Goal: Information Seeking & Learning: Learn about a topic

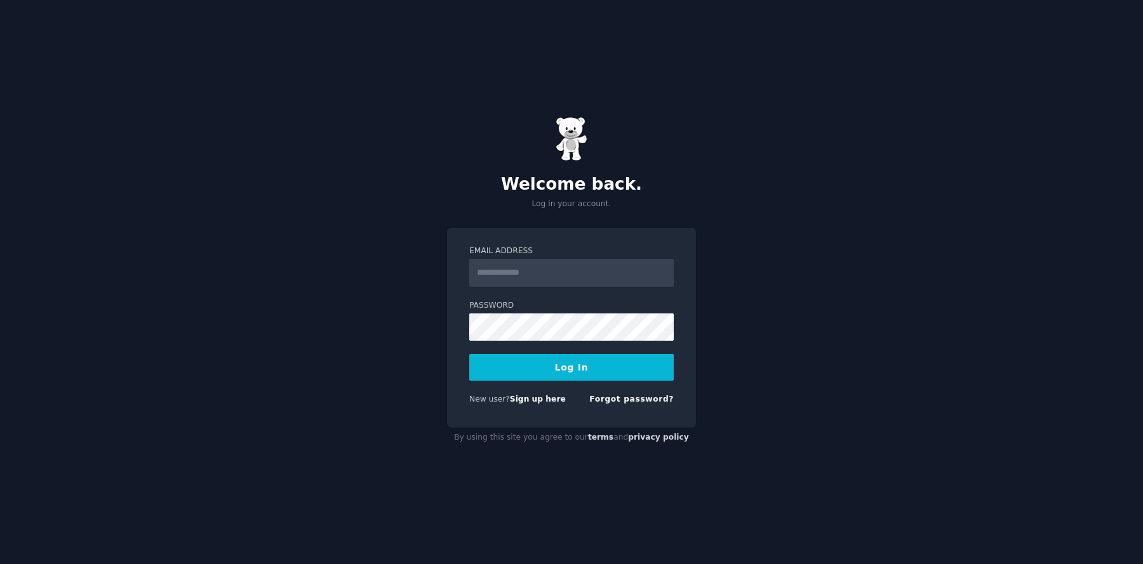
click at [492, 274] on input "Email Address" at bounding box center [571, 273] width 204 height 28
type input "**********"
click at [469, 354] on button "Log In" at bounding box center [571, 367] width 204 height 27
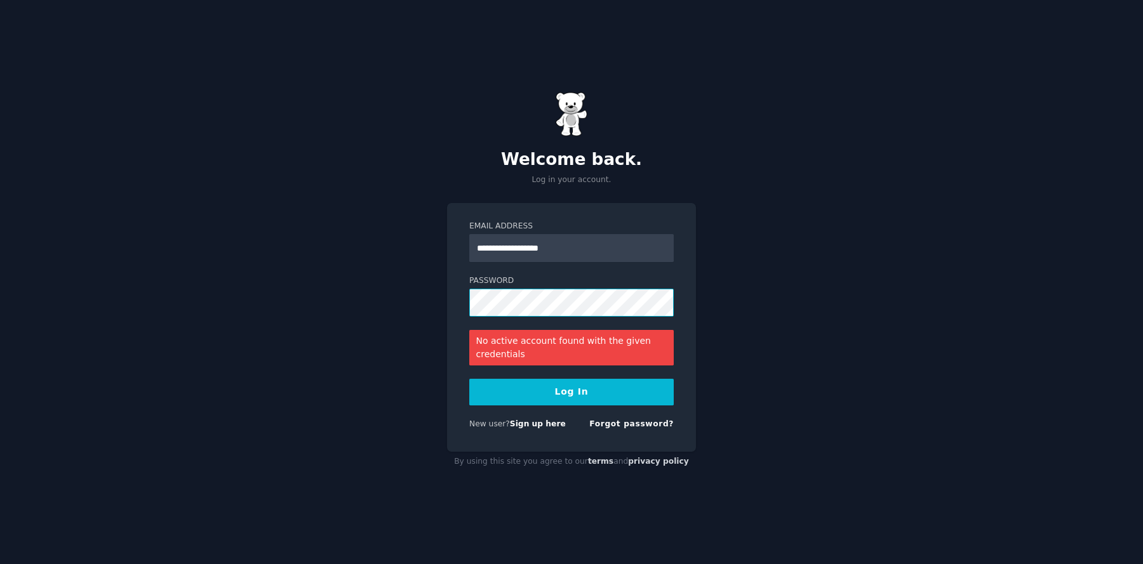
click at [469, 379] on button "Log In" at bounding box center [571, 392] width 204 height 27
click at [636, 426] on link "Forgot password?" at bounding box center [631, 424] width 84 height 9
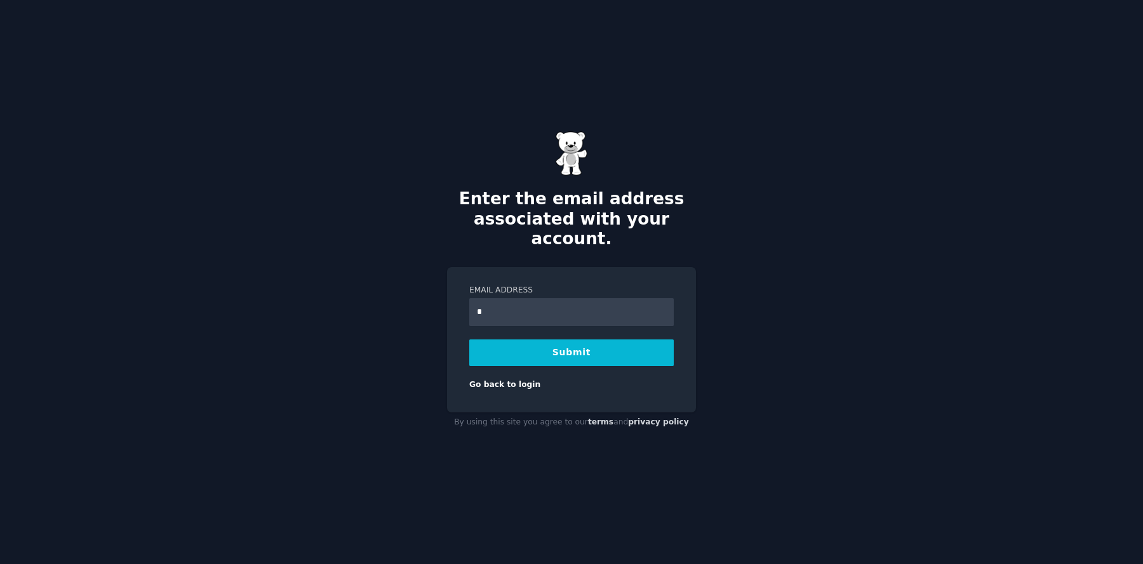
type input "**********"
click at [564, 350] on button "Submit" at bounding box center [571, 353] width 204 height 27
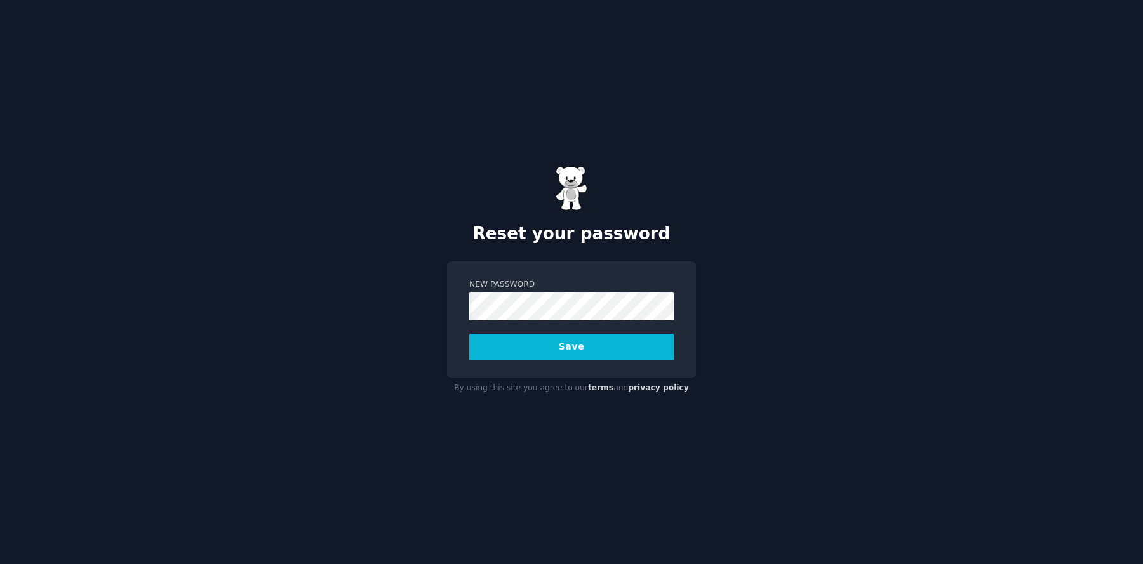
click at [469, 334] on button "Save" at bounding box center [571, 347] width 204 height 27
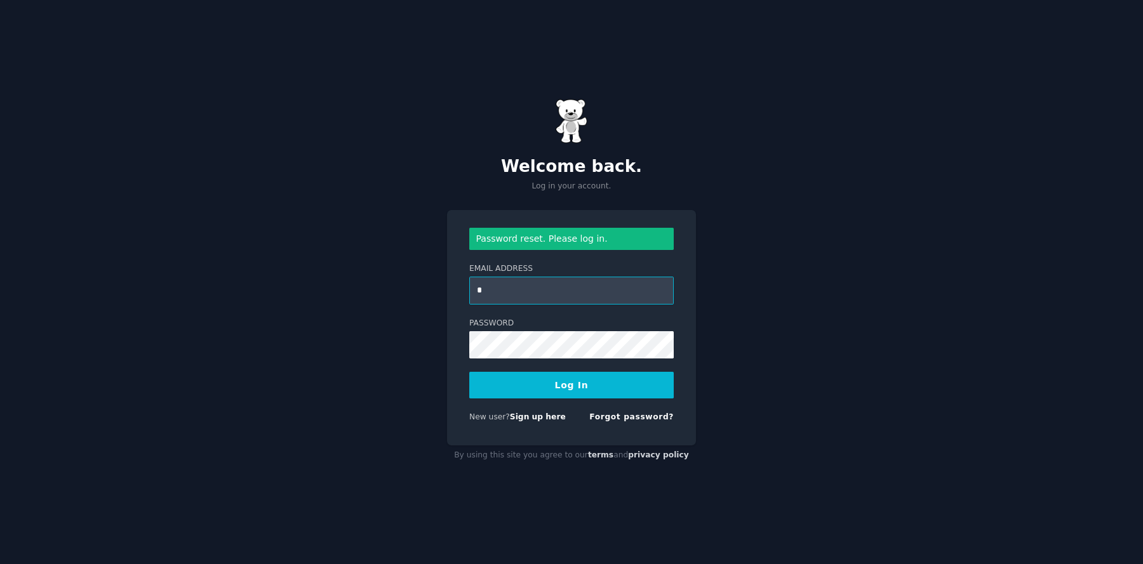
type input "**********"
click at [469, 372] on button "Log In" at bounding box center [571, 385] width 204 height 27
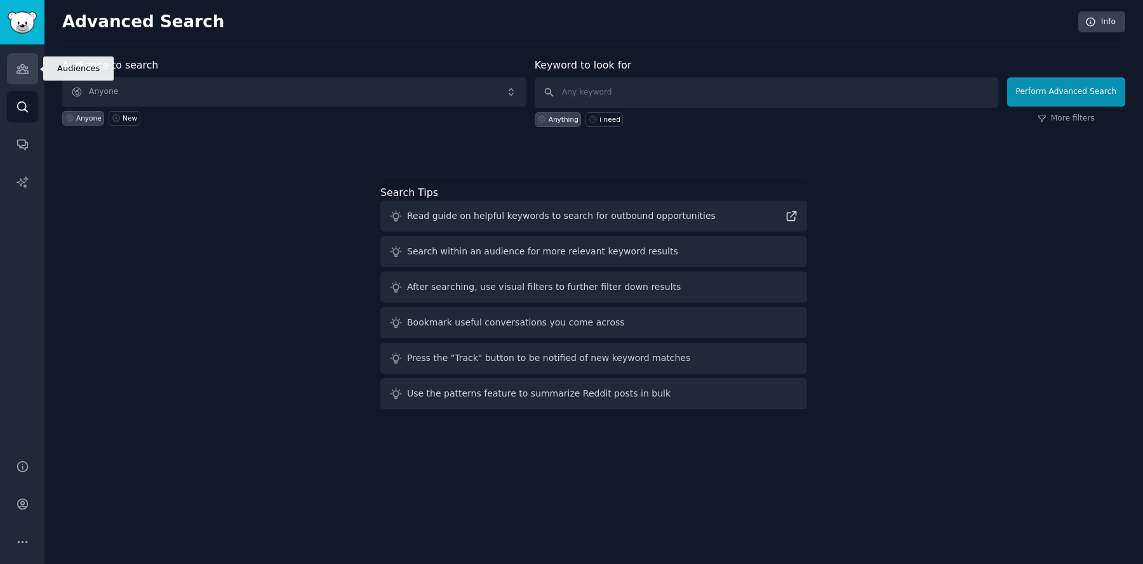
click at [26, 69] on icon "Sidebar" at bounding box center [22, 69] width 11 height 9
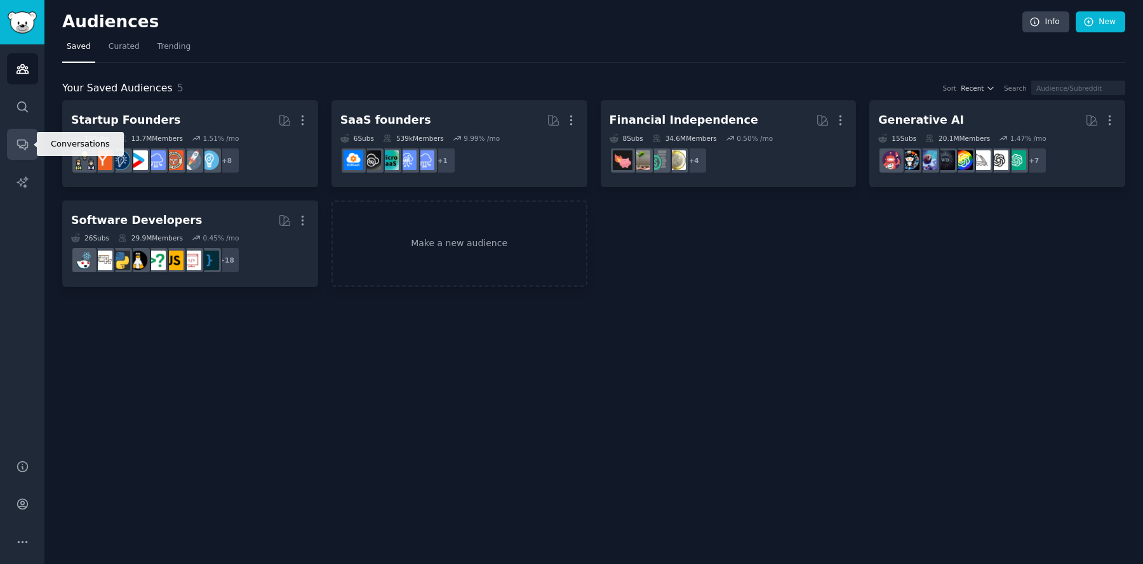
click at [25, 156] on link "Conversations" at bounding box center [22, 144] width 31 height 31
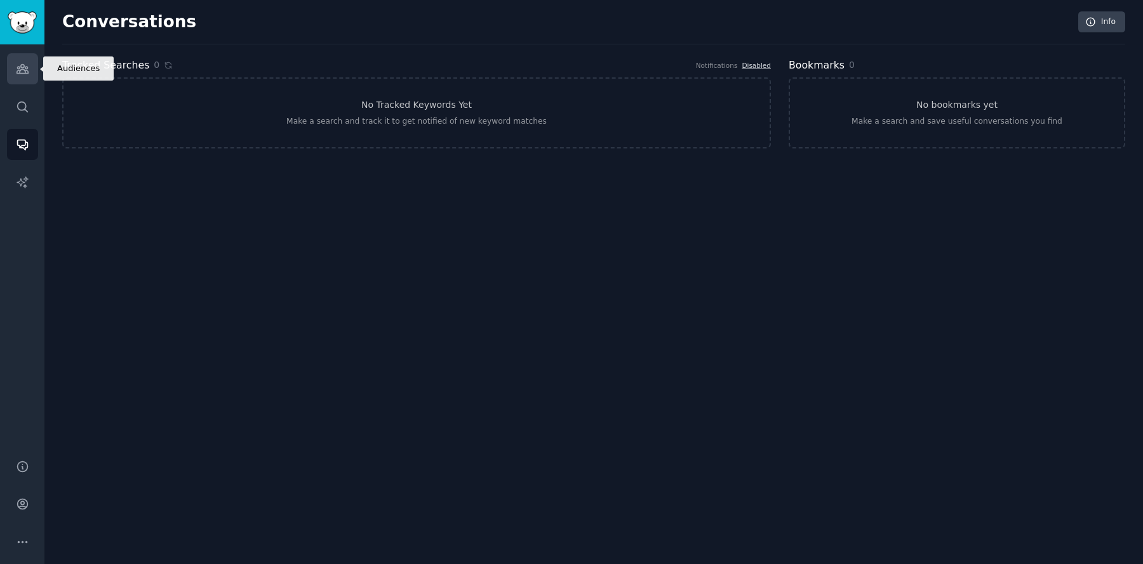
click at [23, 63] on icon "Sidebar" at bounding box center [22, 68] width 13 height 13
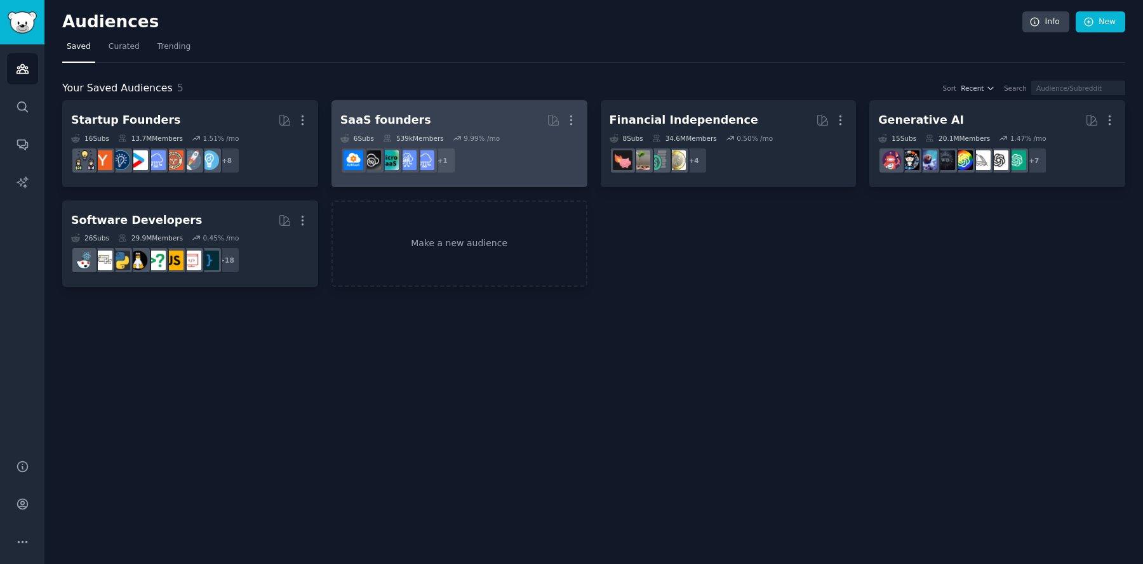
click at [508, 134] on div "6 Sub s 539k Members 9.99 % /mo" at bounding box center [459, 138] width 238 height 9
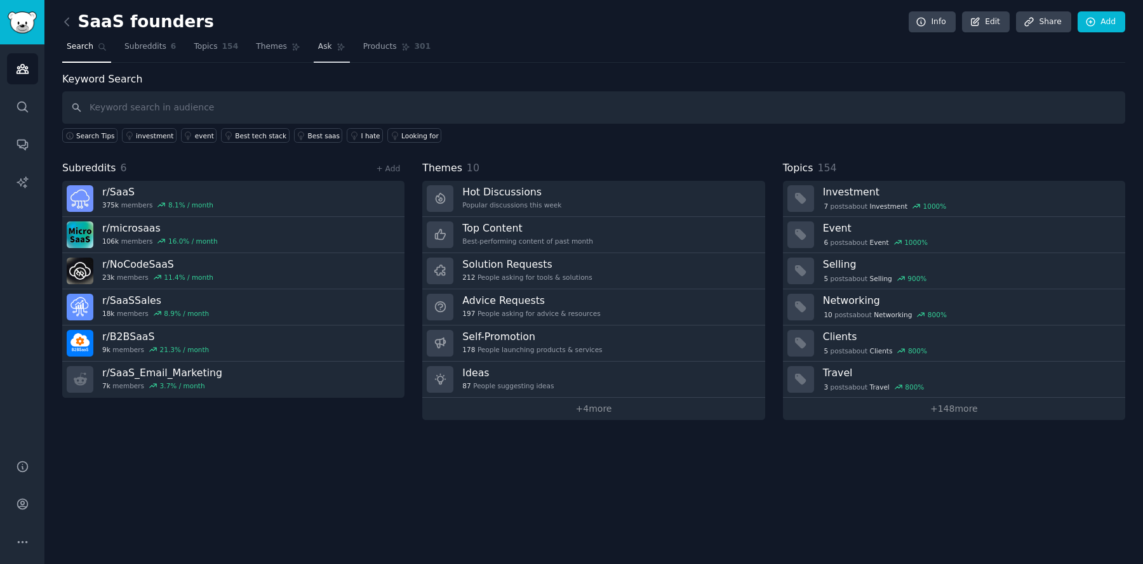
click at [318, 51] on span "Ask" at bounding box center [325, 46] width 14 height 11
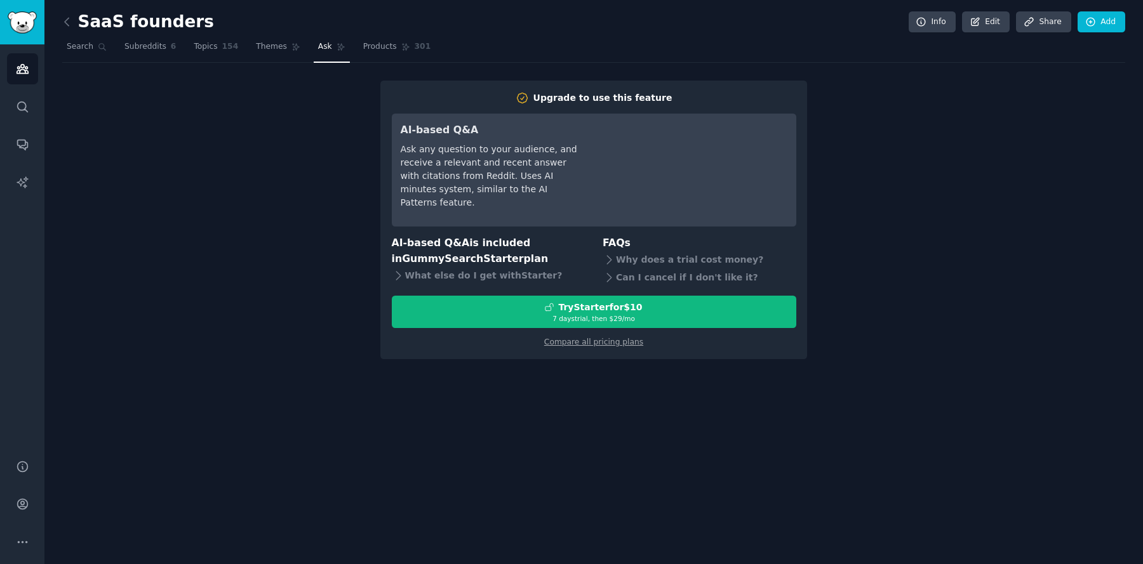
click at [476, 150] on div "Ask any question to your audience, and receive a relevant and recent answer wit…" at bounding box center [490, 176] width 178 height 67
click at [272, 52] on link "Themes" at bounding box center [277, 50] width 53 height 26
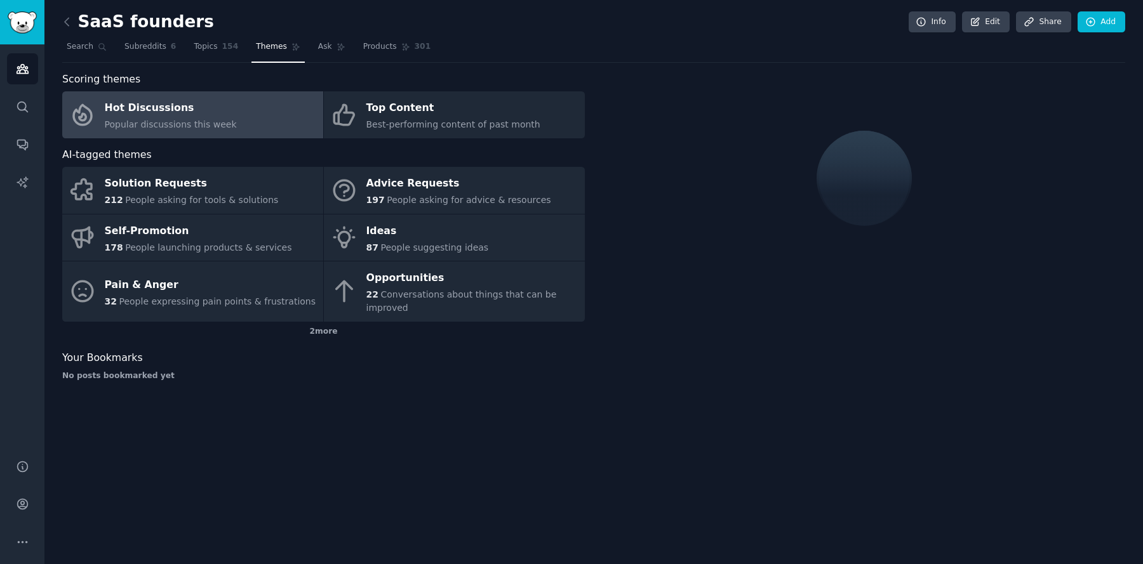
click at [173, 121] on span "Popular discussions this week" at bounding box center [171, 124] width 132 height 10
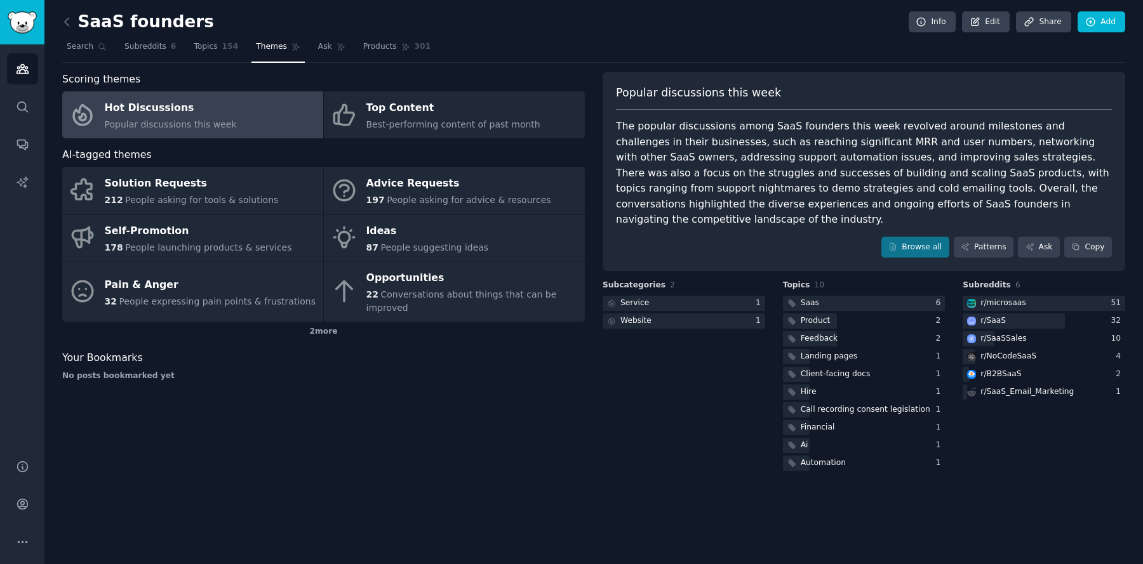
click at [105, 109] on div "Hot Discussions" at bounding box center [171, 108] width 132 height 20
click at [926, 252] on link "Browse all" at bounding box center [915, 248] width 68 height 22
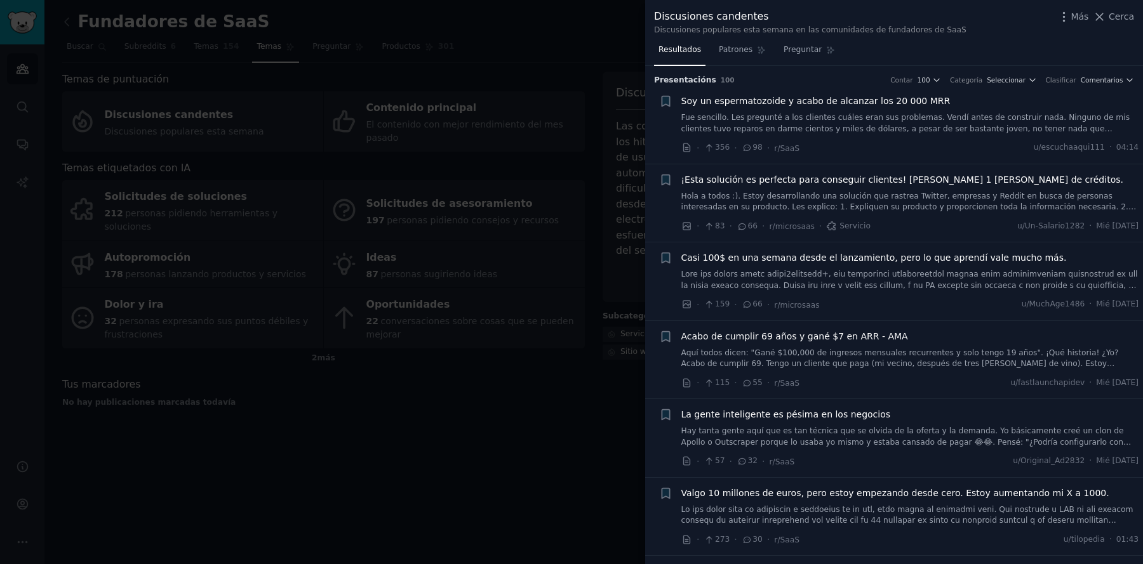
click at [687, 181] on font "¡Esta solución es perfecta para conseguir clientes! Regala 1 millón de créditos." at bounding box center [902, 180] width 442 height 10
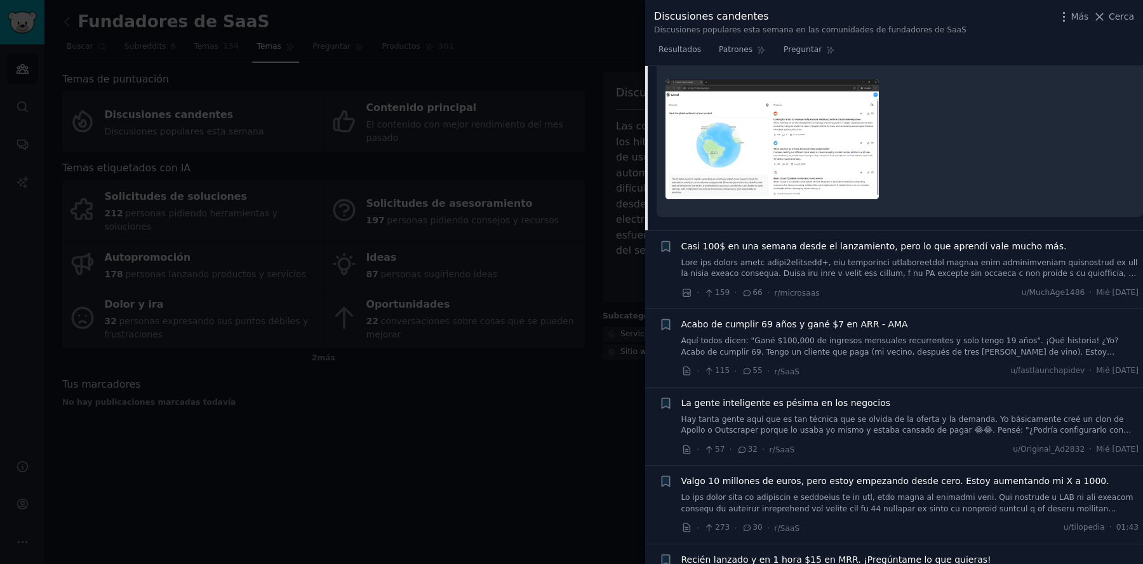
scroll to position [441, 0]
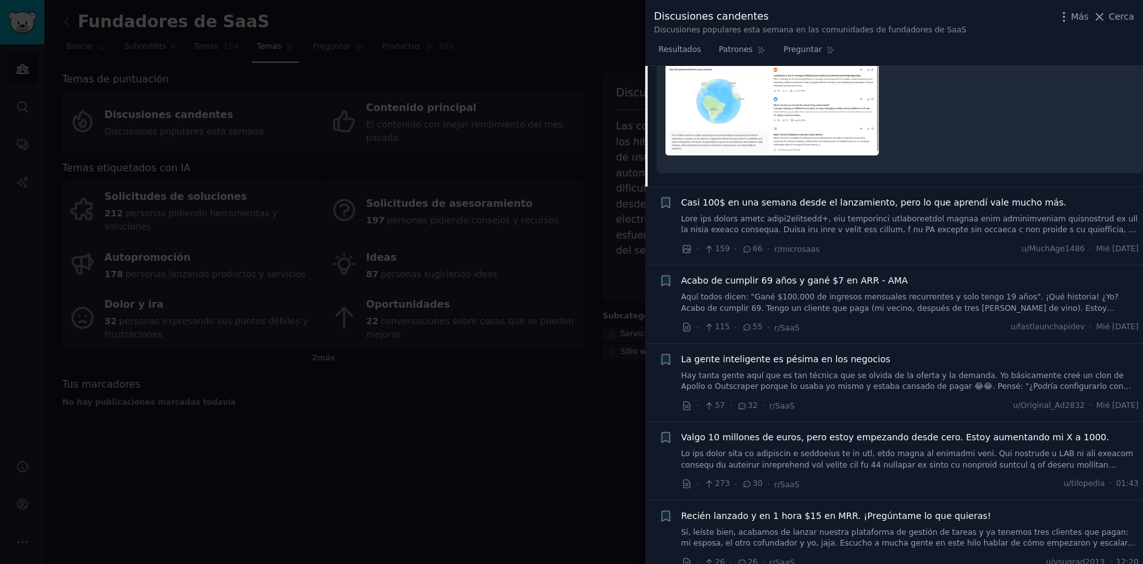
click at [837, 511] on font "Recién lanzado y en 1 hora $15 en MRR. ¡Pregúntame lo que quieras!" at bounding box center [836, 516] width 310 height 10
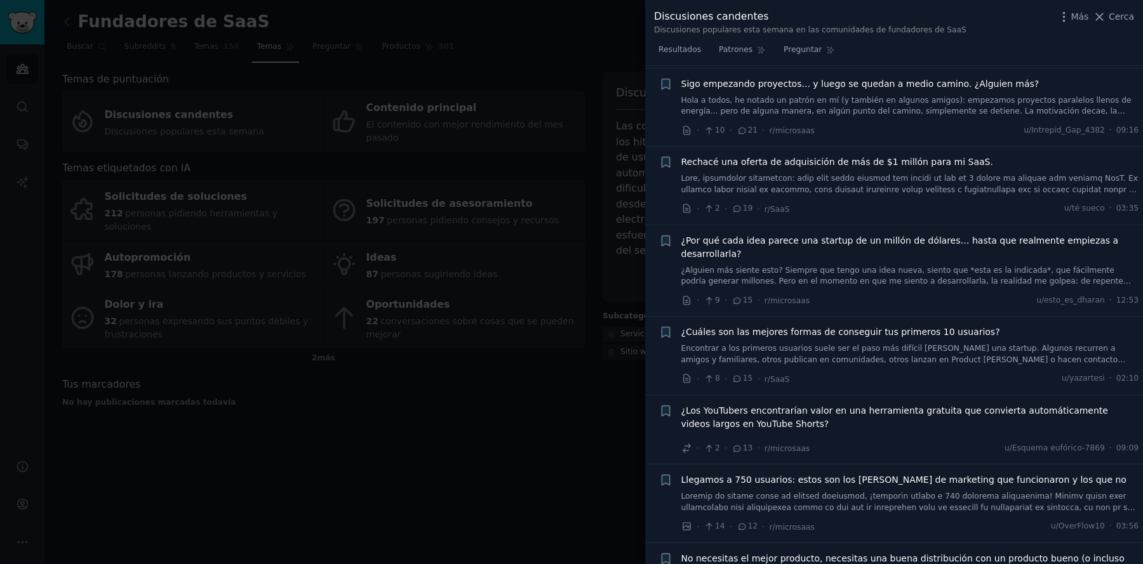
scroll to position [946, 0]
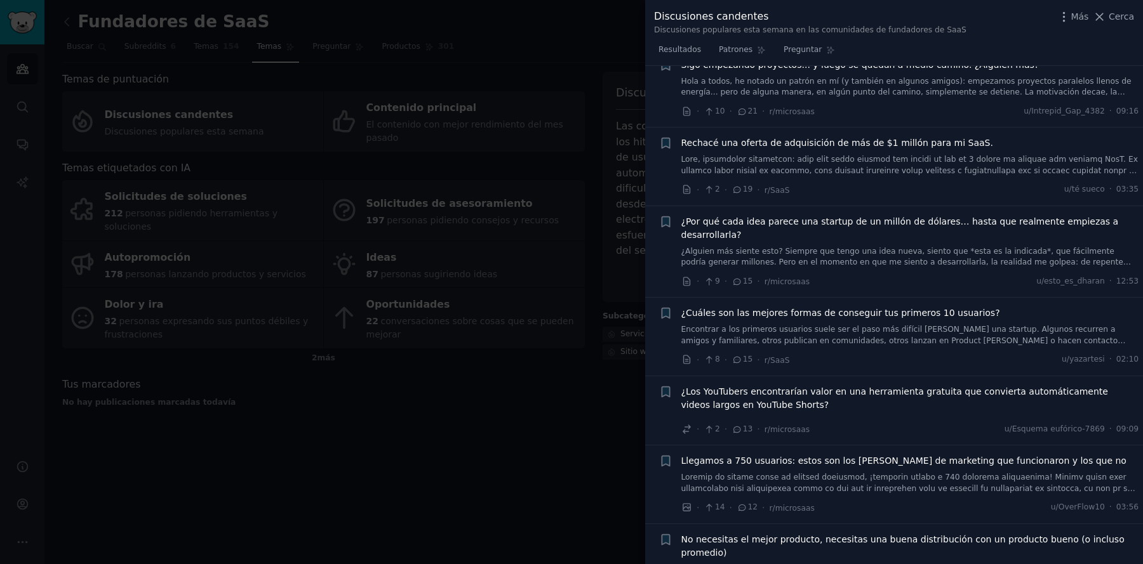
click at [816, 260] on font "¿Alguien más siente esto? Siempre que tengo una idea nueva, siento que *esta es…" at bounding box center [909, 290] width 456 height 87
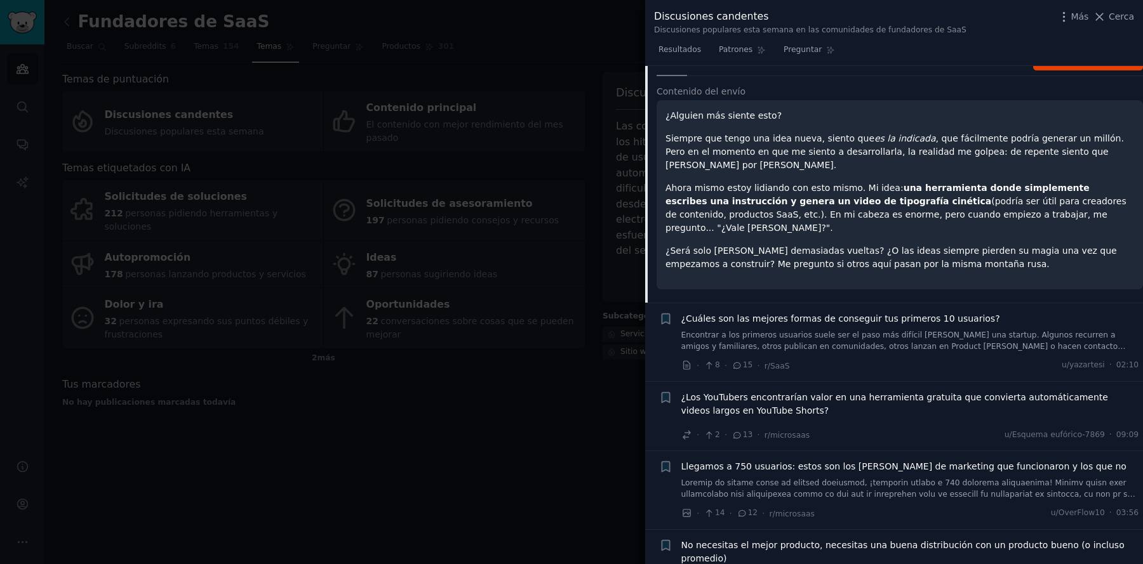
scroll to position [1121, 0]
